Goal: Task Accomplishment & Management: Complete application form

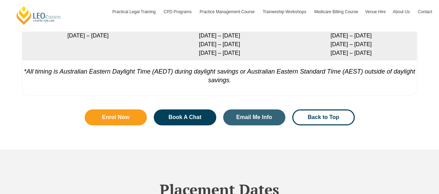
scroll to position [1507, 0]
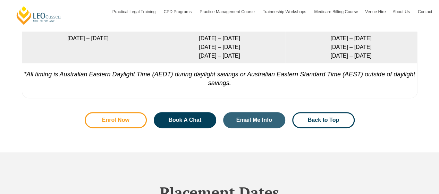
click at [105, 128] on link "Enrol Now" at bounding box center [116, 120] width 63 height 16
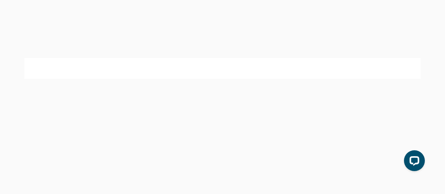
select select "Online Part Time Learning"
select select "National (ACT/NSW, VIC, QLD, SA, WA)"
select select
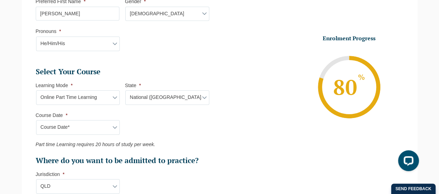
scroll to position [303, 0]
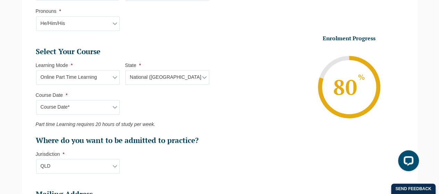
click at [58, 106] on select "Course Date* September 2025 (08-Sep-2025 to 17-Apr-2026) January 2026 (27-Jan-2…" at bounding box center [78, 107] width 84 height 15
click at [114, 106] on select "Course Date* September 2025 (08-Sep-2025 to 17-Apr-2026) January 2026 (27-Jan-2…" at bounding box center [78, 107] width 84 height 15
select select "September 2025 (08-Sep-2025 to 17-Apr-2026)"
click at [36, 100] on select "Course Date* September 2025 (08-Sep-2025 to 17-Apr-2026) January 2026 (27-Jan-2…" at bounding box center [78, 107] width 84 height 15
type input "Intake 09 September 2025 PT"
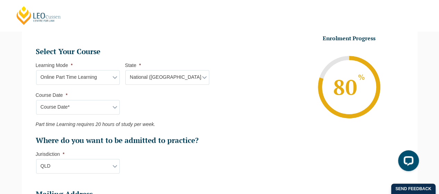
type input "Practical Legal Training (NAT)"
select select "NAT PLT (SEP) 2025 Part Time Online"
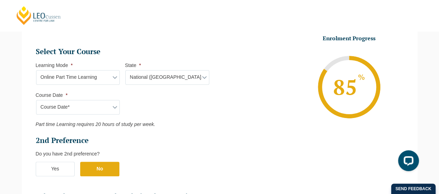
click at [115, 107] on select "Course Date* September 2025 (08-Sep-2025 to 17-Apr-2026) January 2026 (27-Jan-2…" at bounding box center [78, 107] width 84 height 15
click at [202, 109] on ul "Select Your Course This field is hidden when viewing the form Only for Flinder …" at bounding box center [125, 124] width 179 height 155
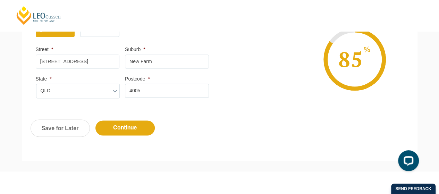
scroll to position [581, 0]
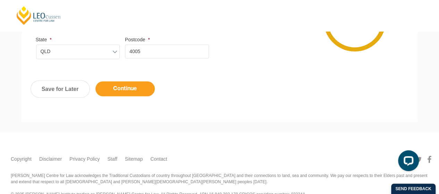
click at [126, 87] on input "Continue" at bounding box center [125, 88] width 59 height 15
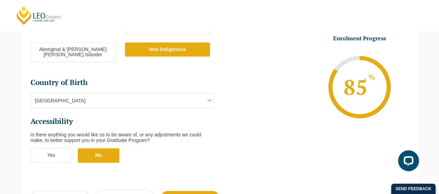
scroll to position [268, 0]
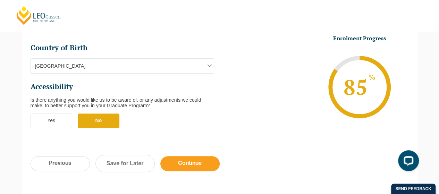
click at [185, 156] on input "Continue" at bounding box center [189, 163] width 59 height 15
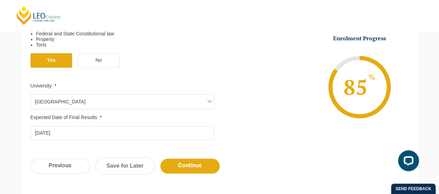
scroll to position [303, 0]
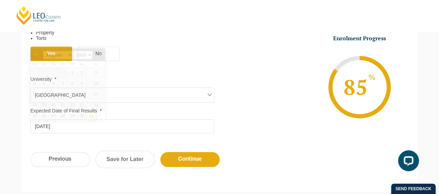
click at [48, 131] on input "31-08-2025" at bounding box center [123, 126] width 184 height 14
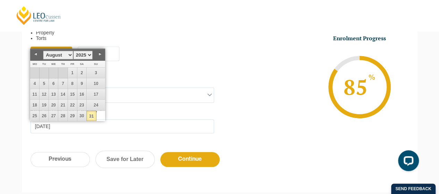
click at [69, 54] on select "January February March April May June July August September October November De…" at bounding box center [58, 55] width 30 height 9
click at [98, 118] on link "30" at bounding box center [100, 116] width 10 height 10
type input "30-11-2025"
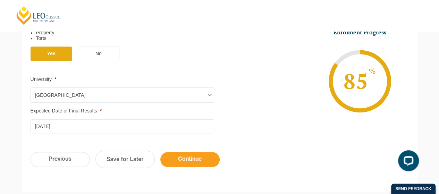
click at [189, 160] on input "Continue" at bounding box center [189, 159] width 59 height 15
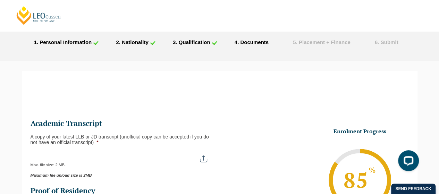
scroll to position [35, 0]
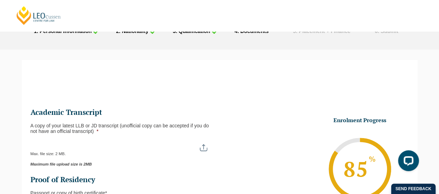
click at [204, 149] on input "A copy of your latest LLB or JD transcript (unofficial copy can be accepted if …" at bounding box center [123, 145] width 184 height 12
type input "C:\fakepath\USQ_TSRPT (1).pdf"
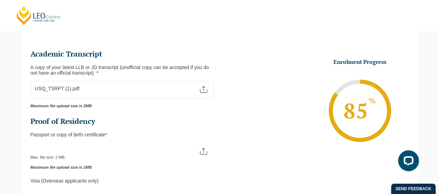
scroll to position [104, 0]
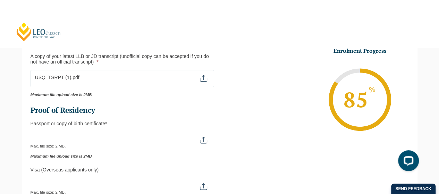
click at [200, 139] on input "Passport or Copy of Birth Certificate *" at bounding box center [123, 138] width 184 height 12
type input "C:\fakepath\IMG_4200.jpg"
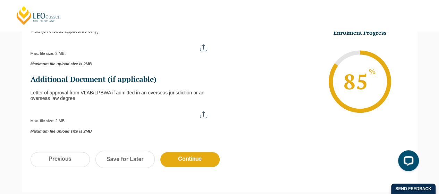
scroll to position [278, 0]
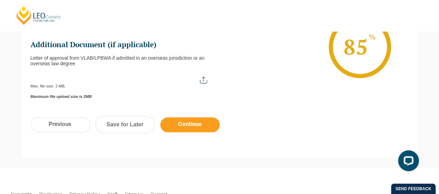
click at [195, 125] on input "Continue" at bounding box center [189, 124] width 59 height 15
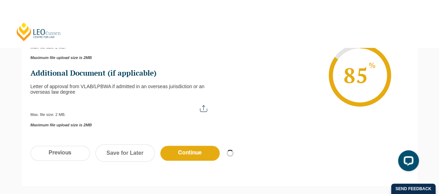
scroll to position [243, 0]
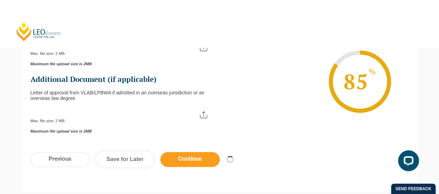
click at [194, 164] on input "Continue" at bounding box center [189, 159] width 59 height 15
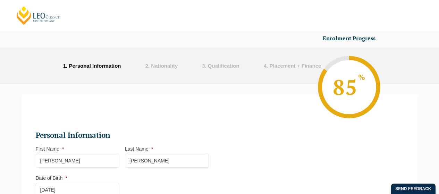
select select "Online Part Time Learning"
select select "National ([GEOGRAPHIC_DATA]/[GEOGRAPHIC_DATA], [GEOGRAPHIC_DATA], [GEOGRAPHIC_D…"
select select
select select "September 2025 (08-Sep-2025 to 17-Apr-2026)"
select select "NAT PLT (SEP) 2025 Part Time Online"
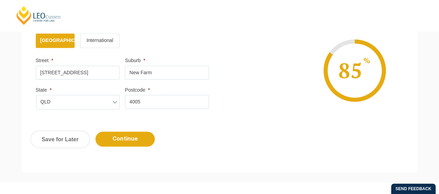
scroll to position [546, 0]
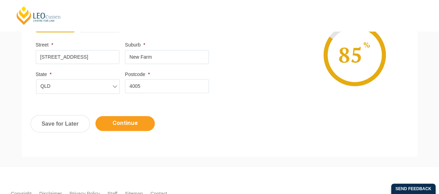
click at [132, 118] on input "Continue" at bounding box center [125, 123] width 59 height 15
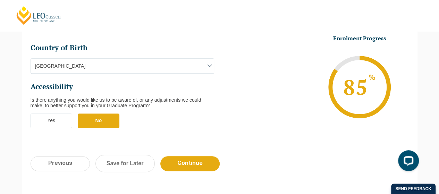
scroll to position [303, 0]
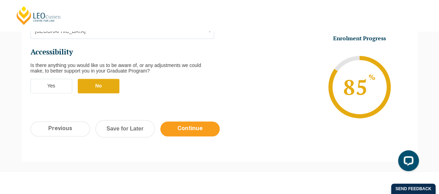
click at [186, 122] on input "Continue" at bounding box center [189, 129] width 59 height 15
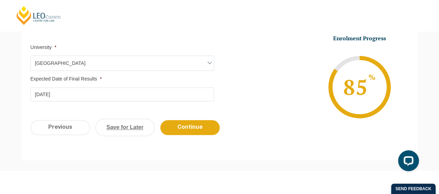
scroll to position [338, 0]
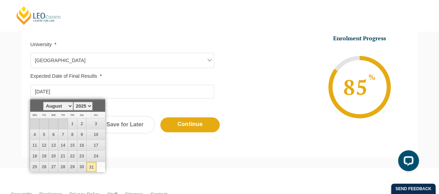
drag, startPoint x: 46, startPoint y: 90, endPoint x: 42, endPoint y: 89, distance: 4.3
click at [42, 89] on input "31-08-2025" at bounding box center [123, 92] width 184 height 14
click at [67, 103] on select "January February March April May June July August September October November De…" at bounding box center [58, 106] width 30 height 9
click at [56, 165] on link "31" at bounding box center [57, 167] width 10 height 10
type input "31-12-2025"
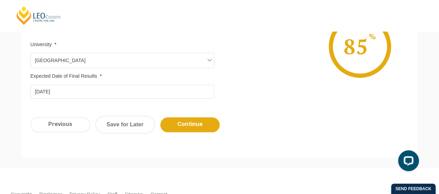
drag, startPoint x: 119, startPoint y: 165, endPoint x: 137, endPoint y: 159, distance: 19.1
click at [183, 122] on input "Continue" at bounding box center [189, 124] width 59 height 15
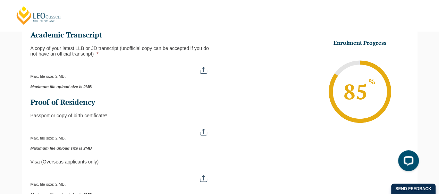
scroll to position [60, 0]
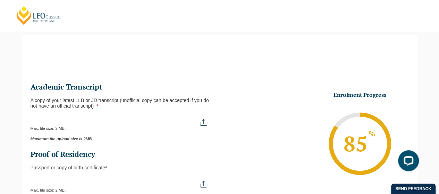
click at [207, 122] on input "A copy of your latest LLB or JD transcript (unofficial copy can be accepted if …" at bounding box center [123, 120] width 184 height 12
type input "C:\fakepath\USQ_TSRPT (1).pdf"
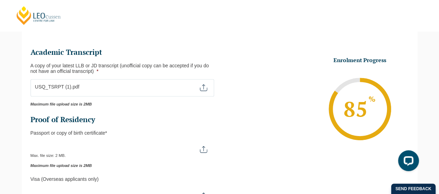
click at [204, 150] on input "Passport or Copy of Birth Certificate *" at bounding box center [123, 147] width 184 height 12
type input "C:\fakepath\IMG_4200.jpg"
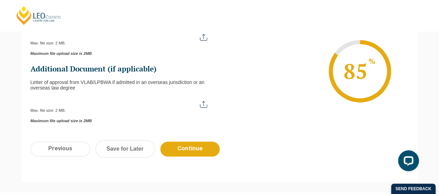
scroll to position [268, 0]
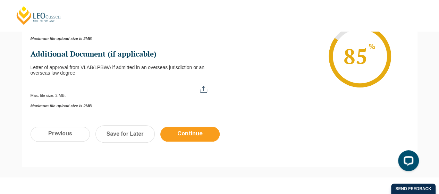
click at [206, 130] on input "Continue" at bounding box center [189, 134] width 59 height 15
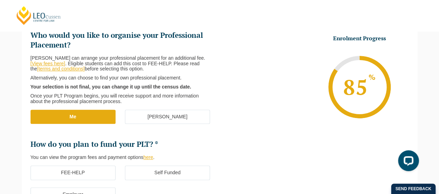
scroll to position [129, 0]
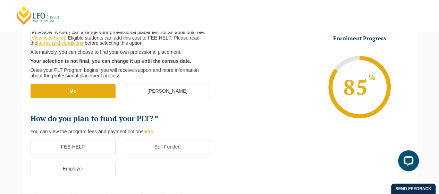
click at [165, 147] on label "Self Funded" at bounding box center [167, 147] width 85 height 15
click at [0, 0] on input "Self Funded" at bounding box center [0, 0] width 0 height 0
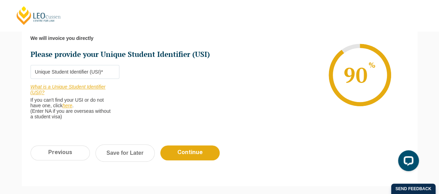
scroll to position [268, 0]
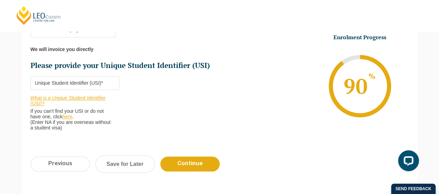
click at [71, 115] on link "here" at bounding box center [68, 117] width 10 height 6
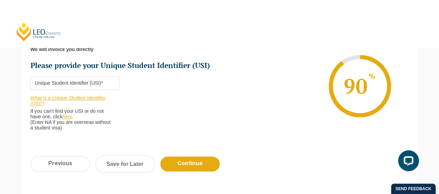
click at [83, 84] on input "Please provide your Unique Student Identifier (USI) *" at bounding box center [75, 83] width 89 height 14
type input "8CANDQLNZ4"
click input "Submit" at bounding box center [0, 0] width 0 height 0
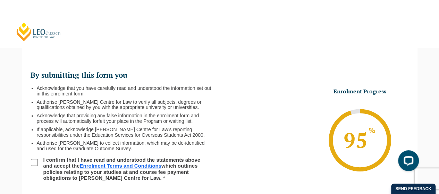
scroll to position [60, 0]
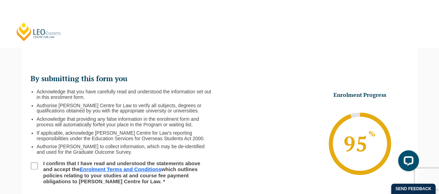
click at [42, 164] on label "I confirm that I have read and understood the statements above and accept the E…" at bounding box center [124, 172] width 171 height 24
click at [38, 164] on input "I confirm that I have read and understood the statements above and accept the E…" at bounding box center [34, 166] width 7 height 7
checkbox input "true"
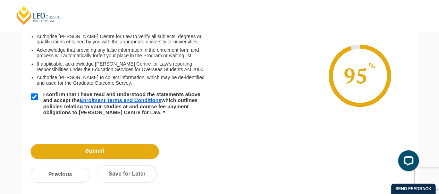
scroll to position [130, 0]
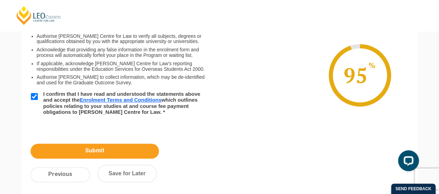
click at [104, 150] on input "Submit" at bounding box center [95, 151] width 128 height 15
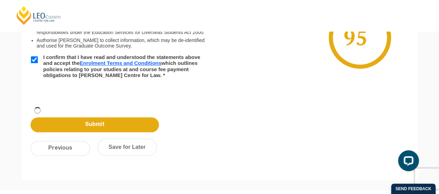
scroll to position [93, 0]
